Goal: Transaction & Acquisition: Purchase product/service

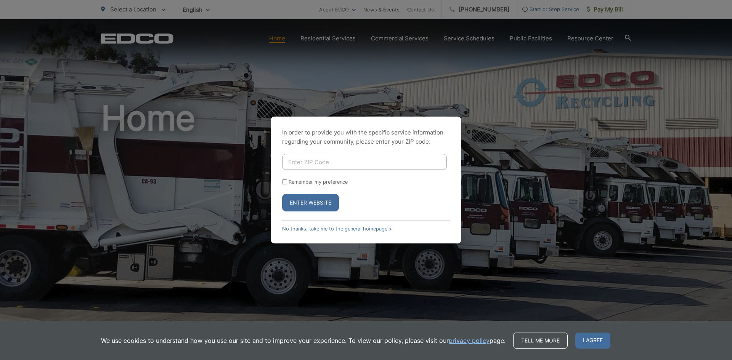
click at [293, 165] on input "Enter ZIP Code" at bounding box center [364, 162] width 165 height 16
type input "91901"
click at [288, 185] on form "91901 Remember my preference Enter Website" at bounding box center [366, 183] width 168 height 58
click at [284, 183] on input "Remember my preference" at bounding box center [284, 182] width 5 height 5
checkbox input "true"
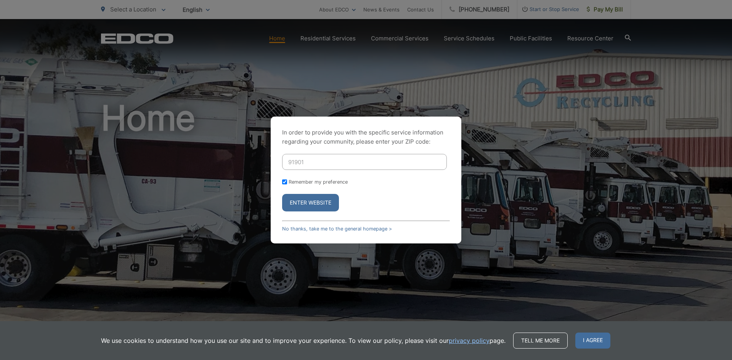
click at [312, 203] on button "Enter Website" at bounding box center [310, 203] width 57 height 18
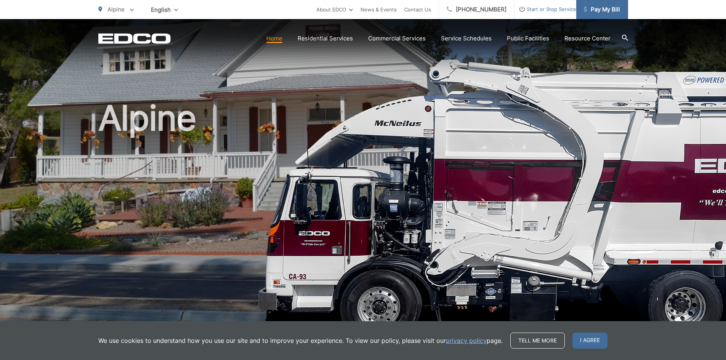
click at [597, 8] on span "Pay My Bill" at bounding box center [602, 9] width 36 height 9
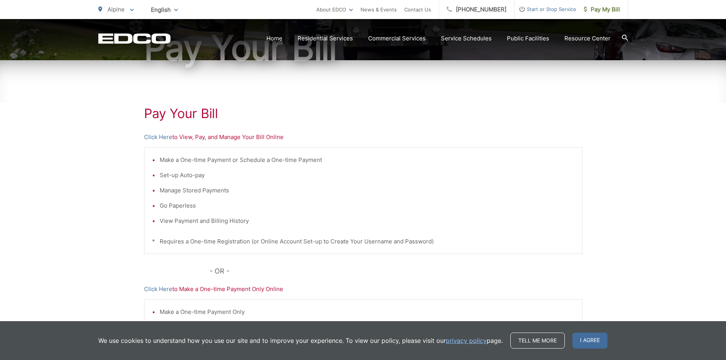
scroll to position [114, 0]
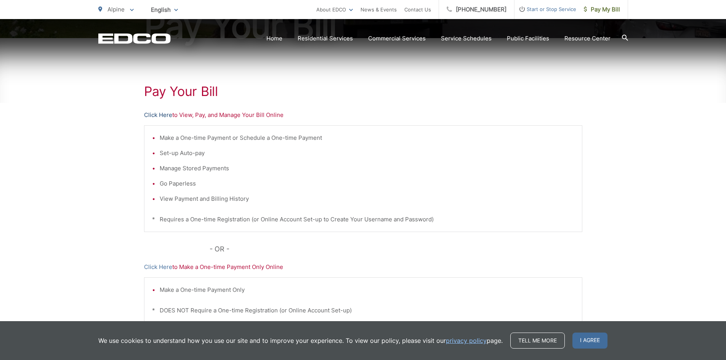
click at [164, 115] on link "Click Here" at bounding box center [158, 115] width 28 height 9
